Goal: Task Accomplishment & Management: Complete application form

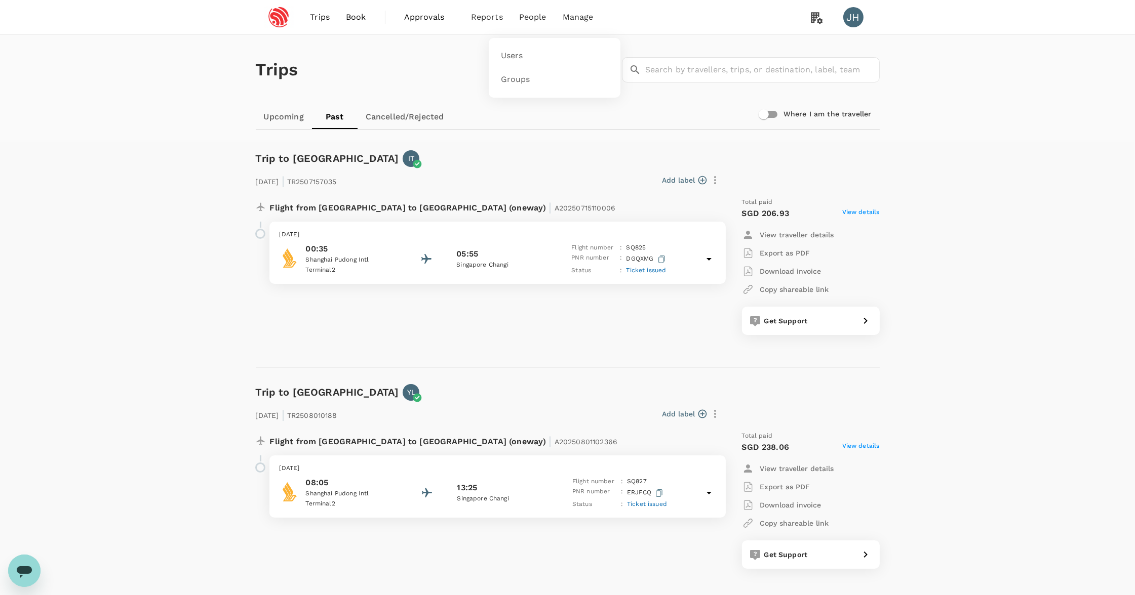
click at [526, 21] on span "People" at bounding box center [532, 17] width 27 height 12
click at [526, 54] on link "Users" at bounding box center [554, 56] width 119 height 24
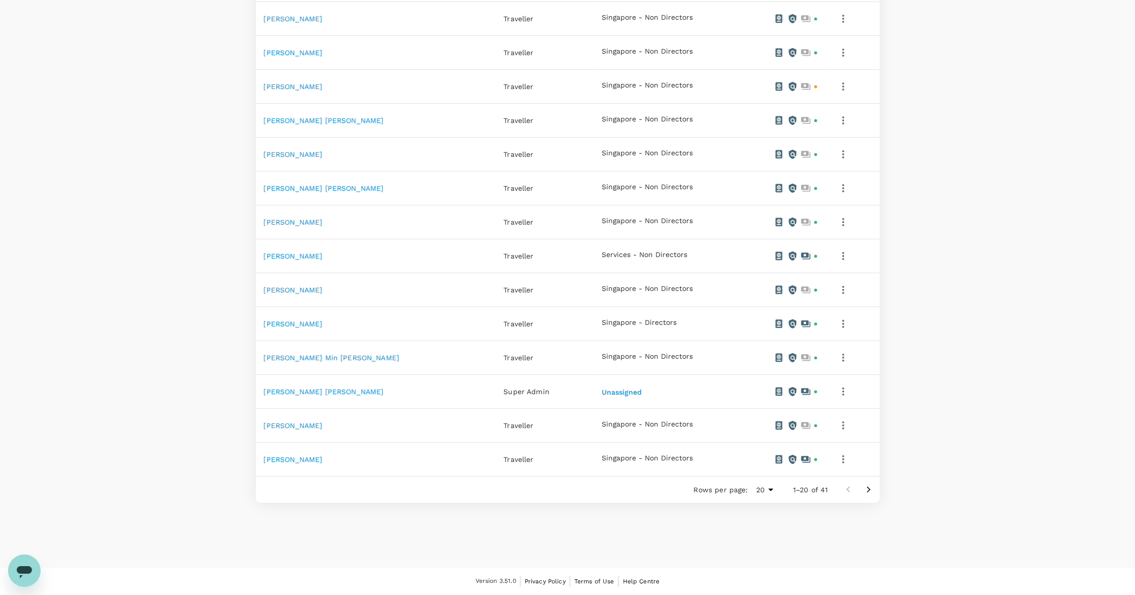
scroll to position [491, 0]
click at [870, 491] on icon "Go to next page" at bounding box center [868, 490] width 12 height 12
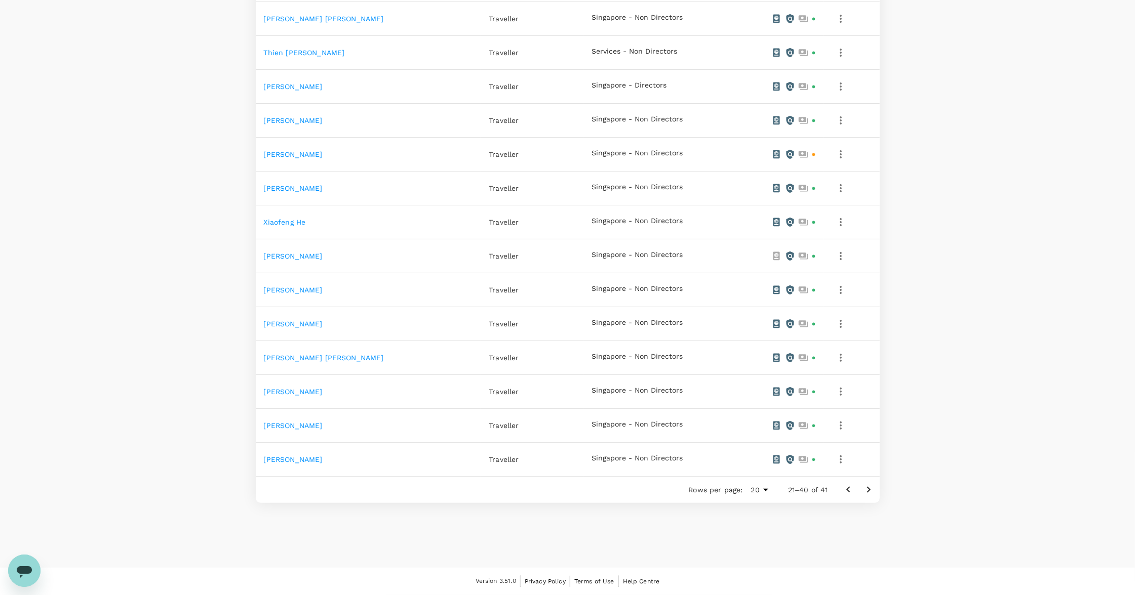
scroll to position [458, 0]
click at [866, 496] on icon "Go to next page" at bounding box center [868, 490] width 12 height 12
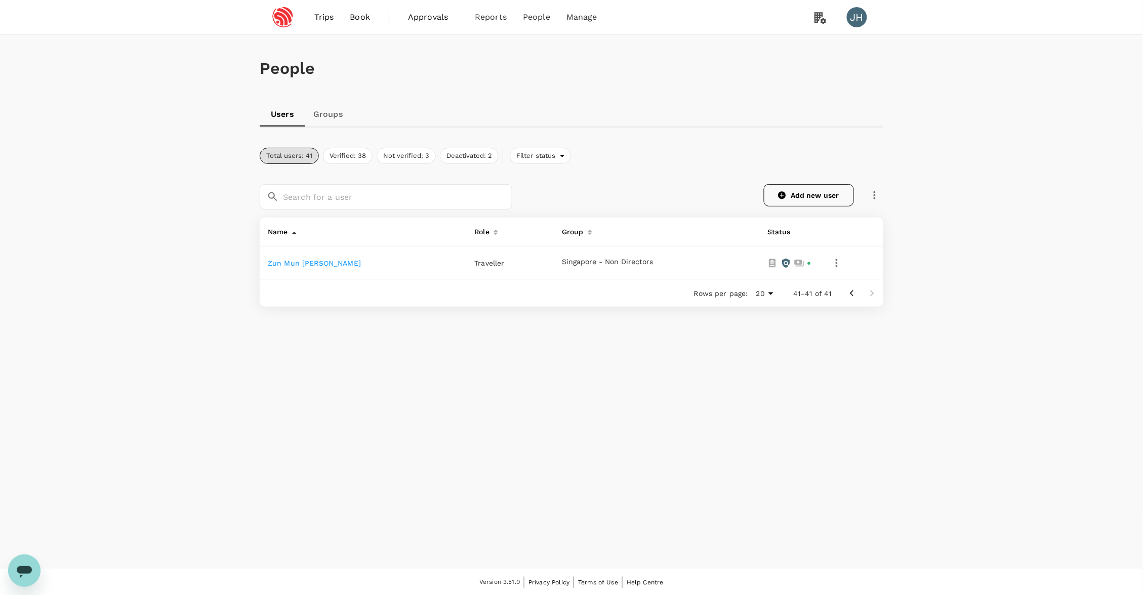
click at [791, 192] on link "Add new user" at bounding box center [809, 195] width 90 height 22
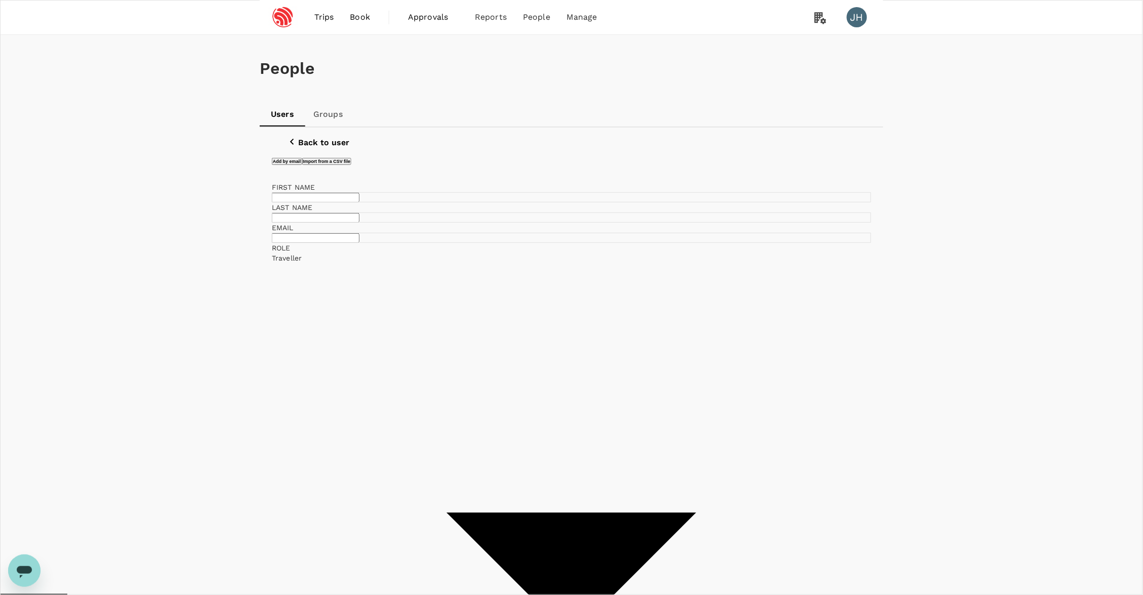
click at [360, 203] on input "text" at bounding box center [316, 198] width 88 height 10
type input "z"
click at [322, 16] on span "Trips" at bounding box center [324, 17] width 20 height 12
